Goal: Task Accomplishment & Management: Manage account settings

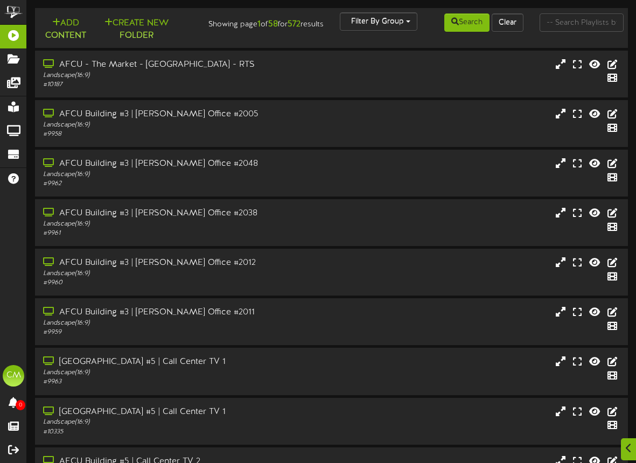
scroll to position [1, 0]
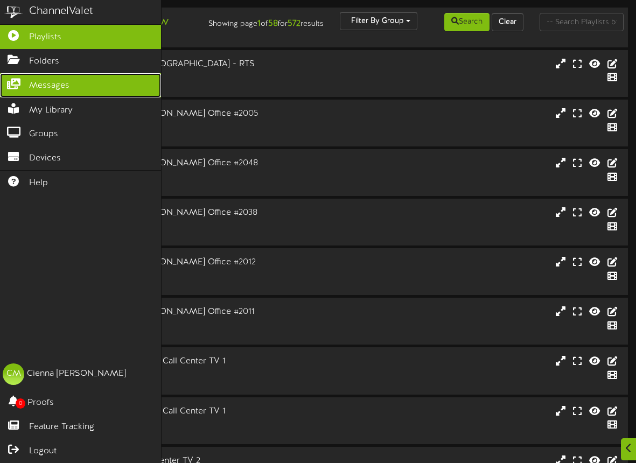
click at [70, 90] on link "Messages" at bounding box center [80, 85] width 161 height 24
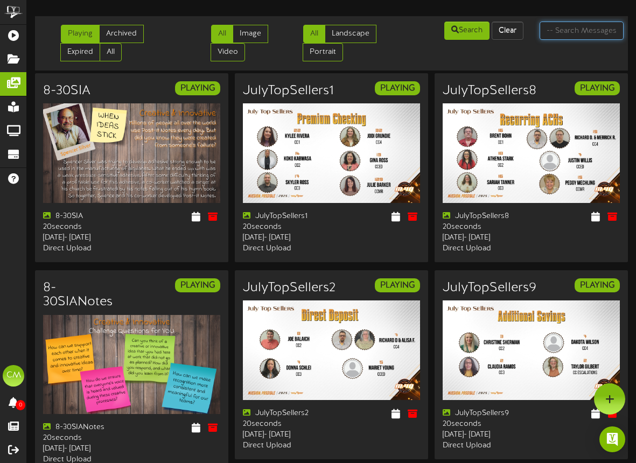
click at [564, 33] on input "text" at bounding box center [581, 31] width 84 height 18
type input "certificare"
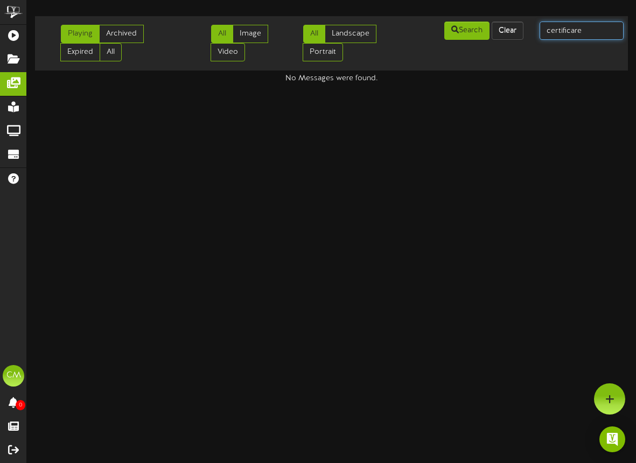
click at [618, 34] on input "certificare" at bounding box center [581, 31] width 84 height 18
type input "certificate"
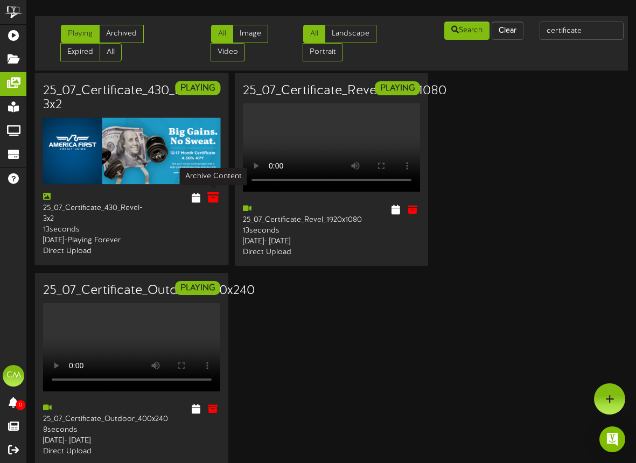
click at [210, 196] on icon at bounding box center [213, 198] width 12 height 12
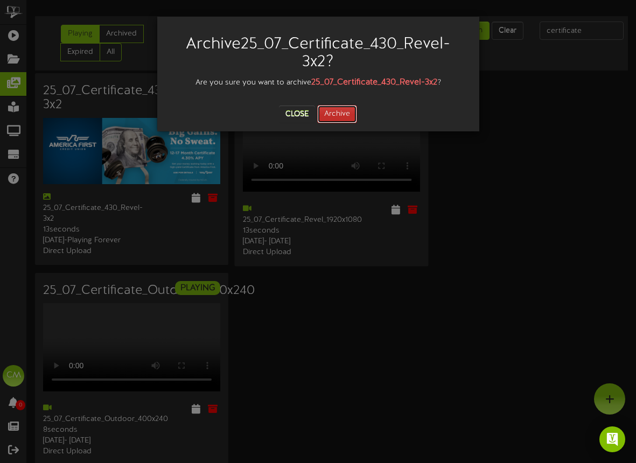
click at [352, 114] on button "Archive" at bounding box center [337, 114] width 40 height 18
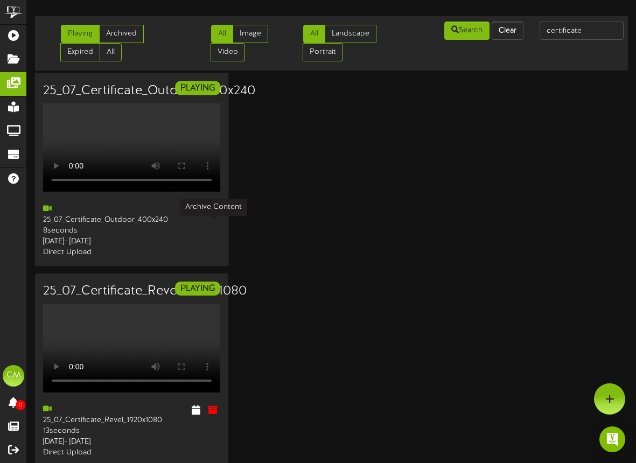
click at [211, 215] on icon at bounding box center [213, 209] width 12 height 12
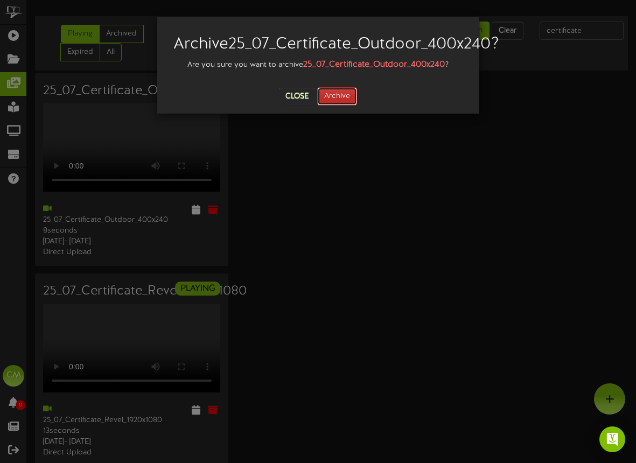
click at [340, 106] on button "Archive" at bounding box center [337, 96] width 40 height 18
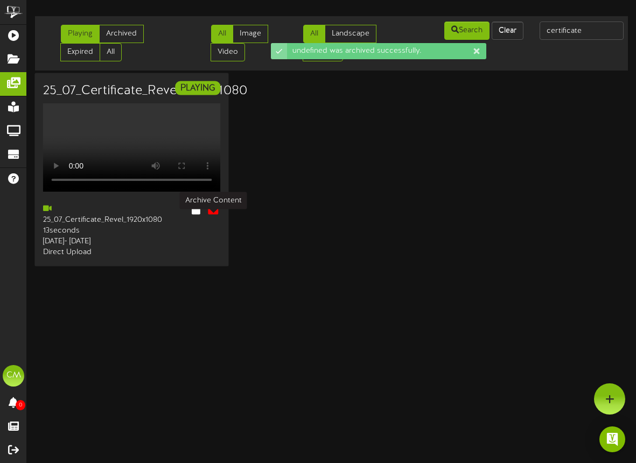
click at [215, 215] on icon at bounding box center [213, 209] width 12 height 12
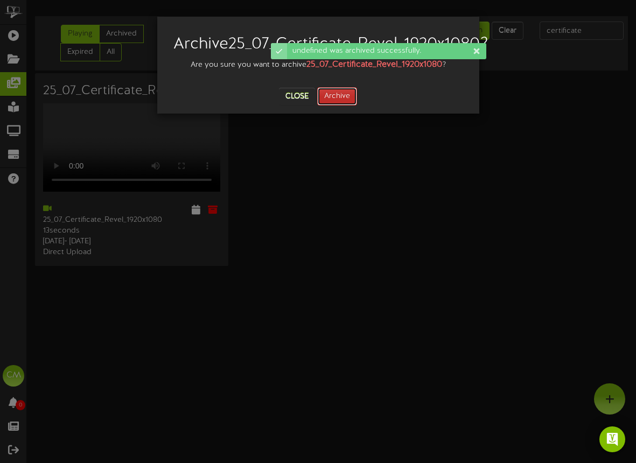
click at [348, 106] on button "Archive" at bounding box center [337, 96] width 40 height 18
